Goal: Information Seeking & Learning: Compare options

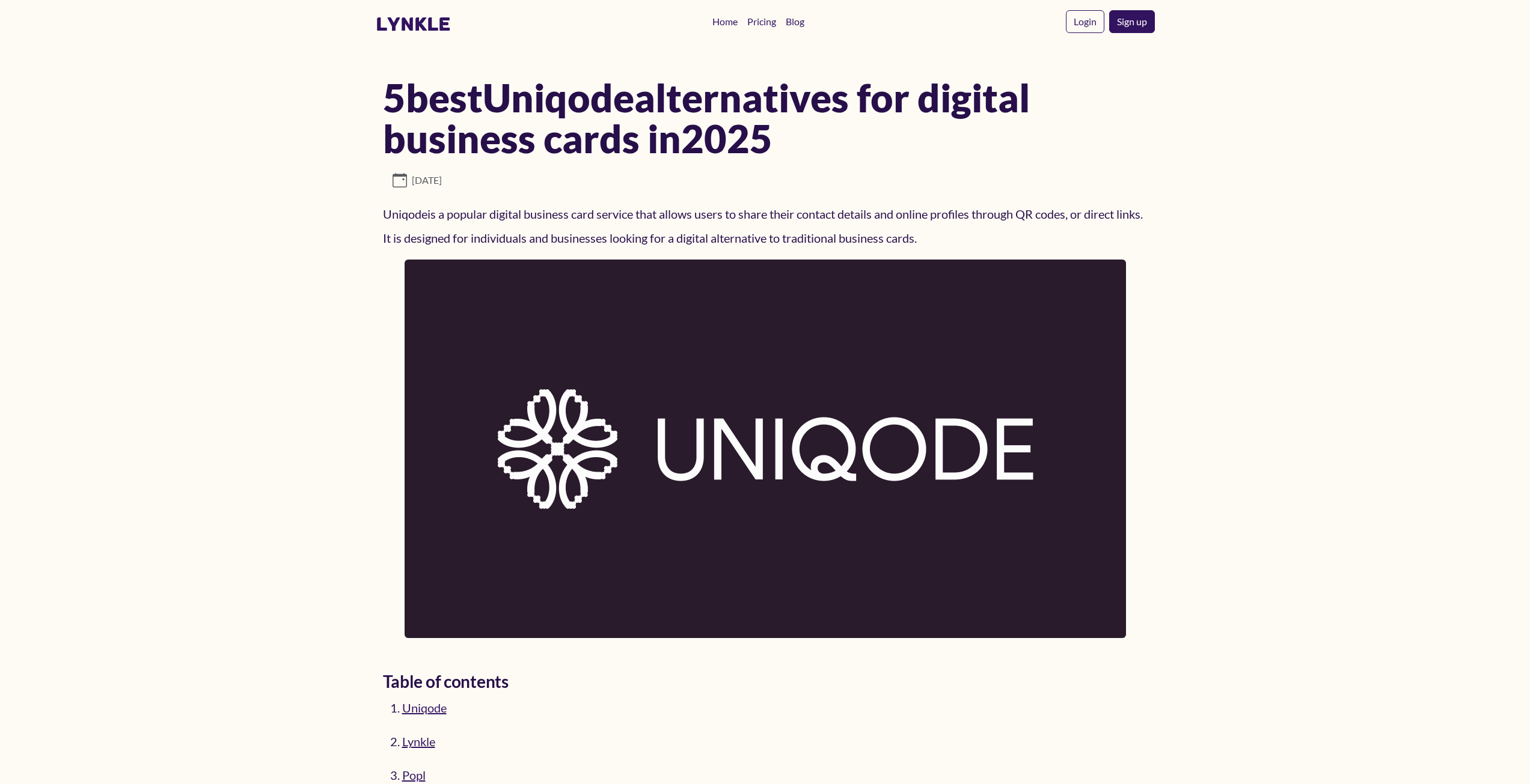
click at [901, 197] on div "[DATE]" at bounding box center [765, 188] width 765 height 29
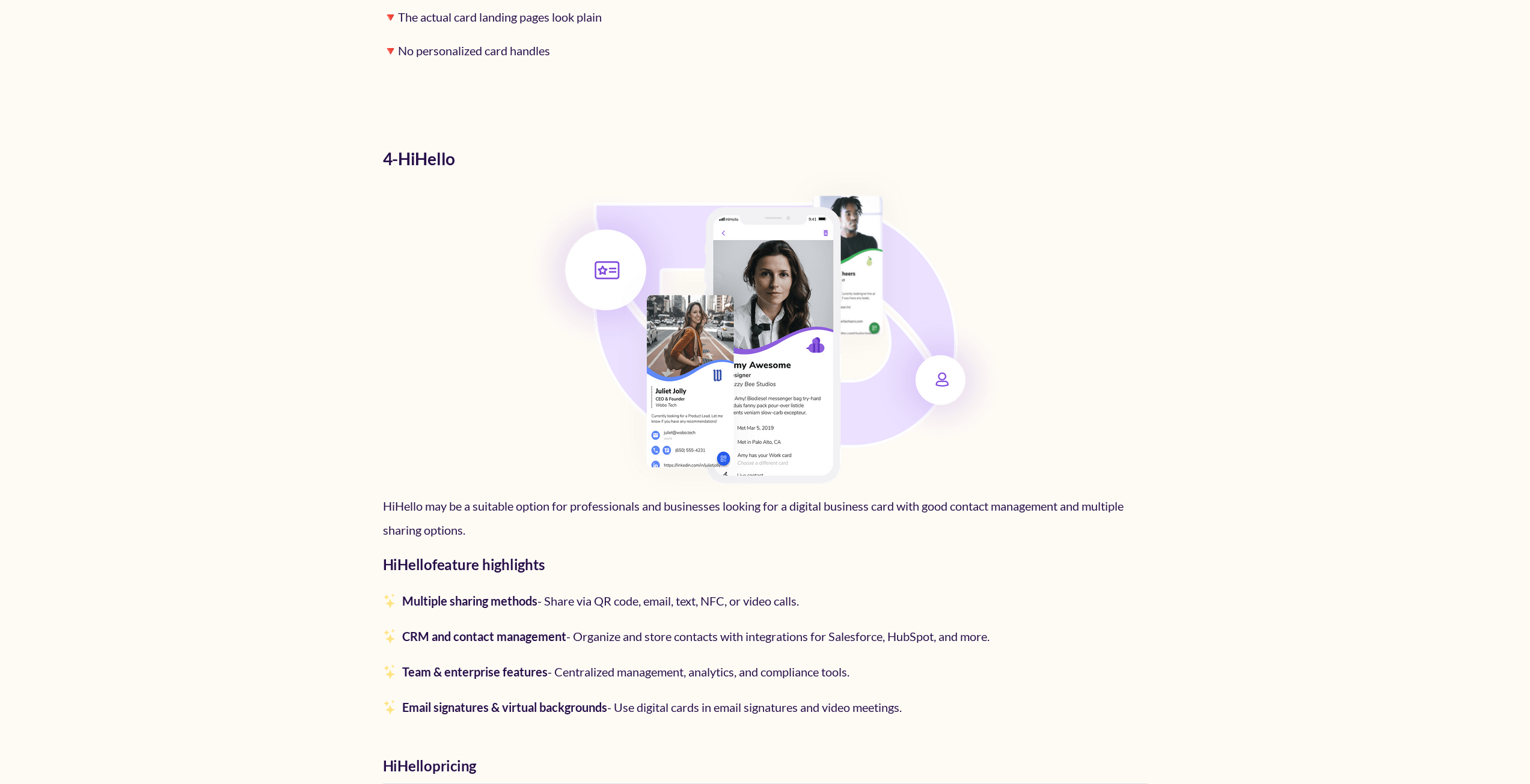
scroll to position [10482, 0]
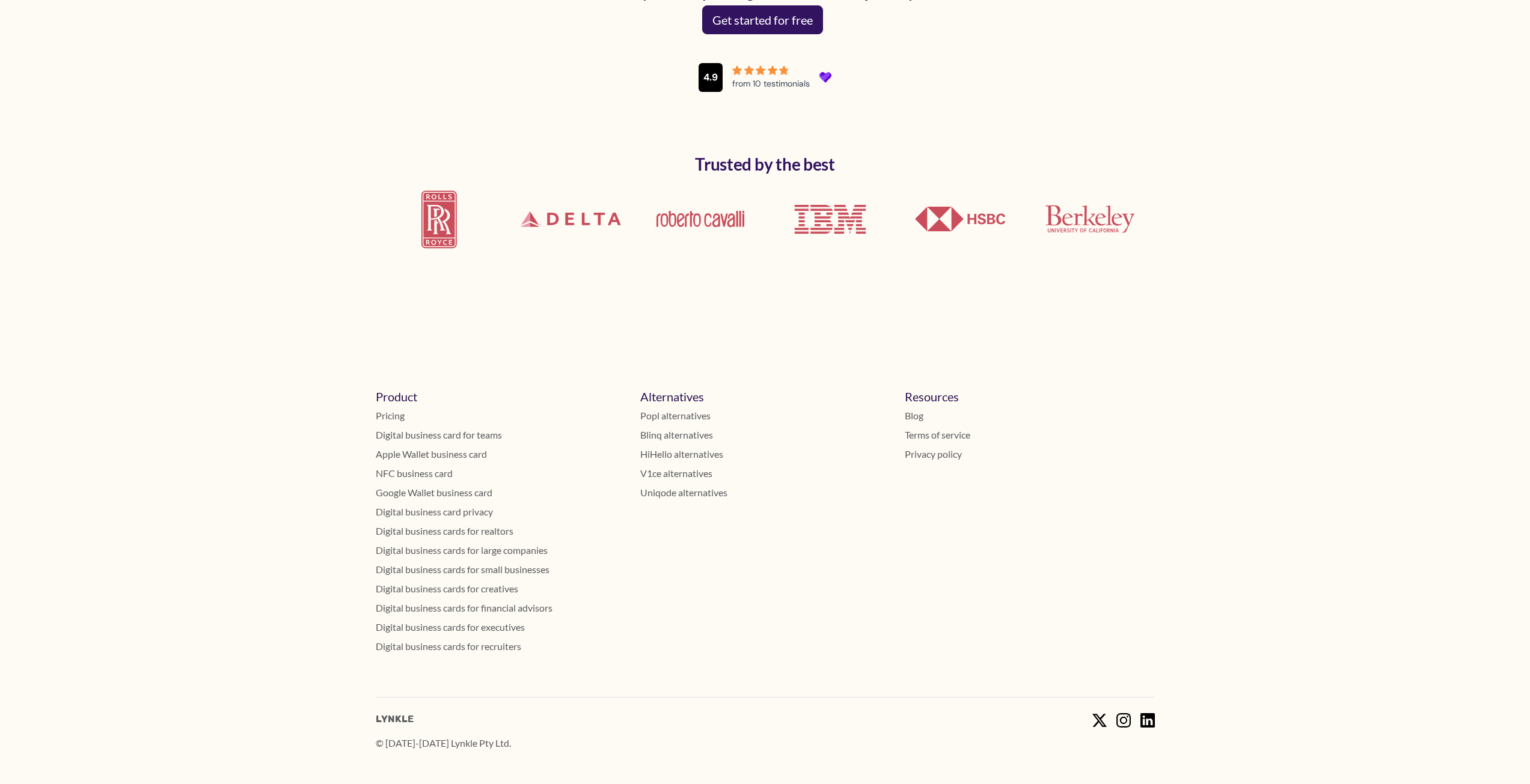
drag, startPoint x: 179, startPoint y: 611, endPoint x: 182, endPoint y: 603, distance: 8.5
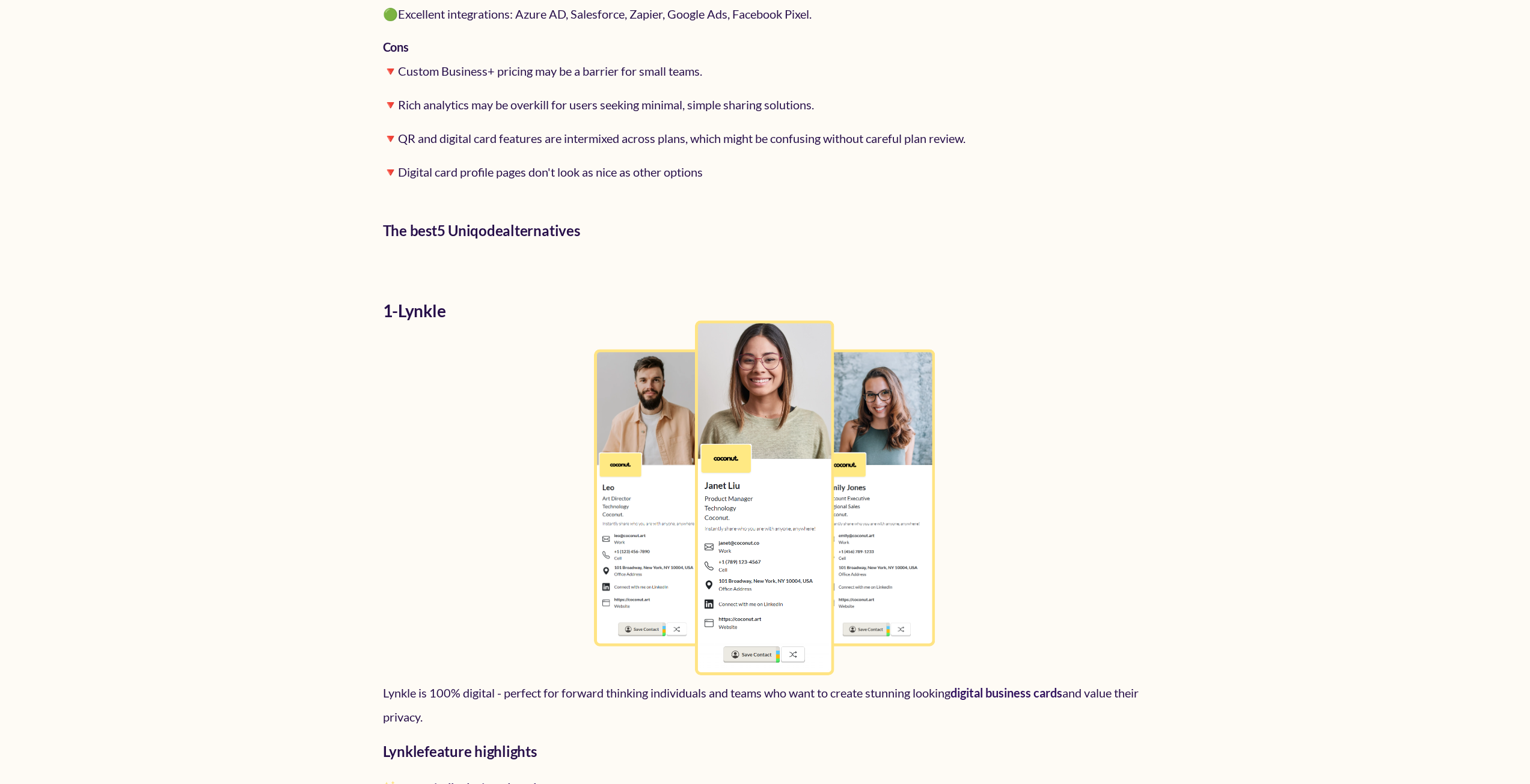
scroll to position [0, 0]
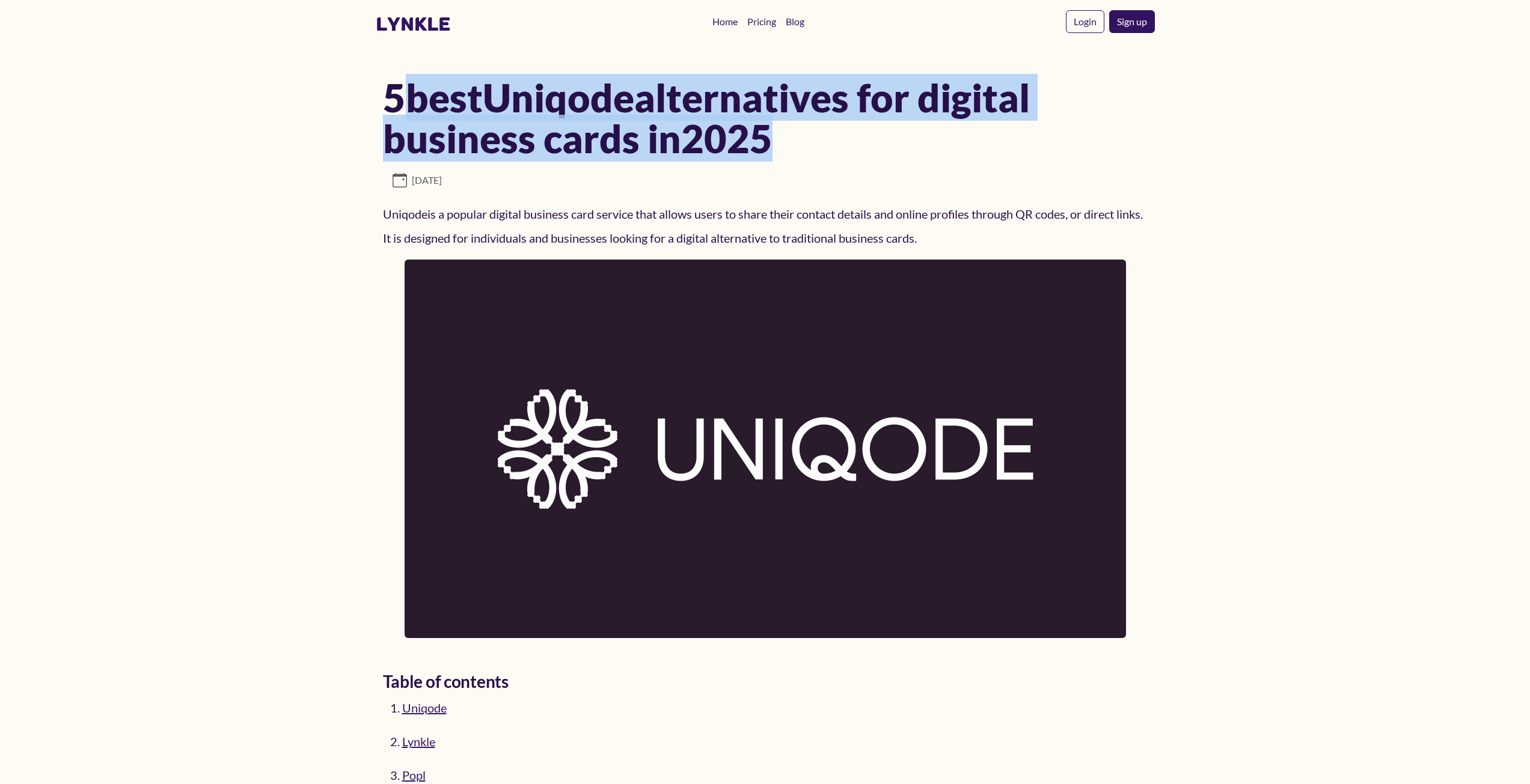
drag, startPoint x: 395, startPoint y: 97, endPoint x: 825, endPoint y: 148, distance: 433.0
click at [816, 151] on h1 "5 best Uniqode alternatives for digital business cards in [DATE]" at bounding box center [765, 117] width 765 height 82
click at [829, 144] on h1 "5 best Uniqode alternatives for digital business cards in [DATE]" at bounding box center [765, 117] width 765 height 82
